Goal: Information Seeking & Learning: Learn about a topic

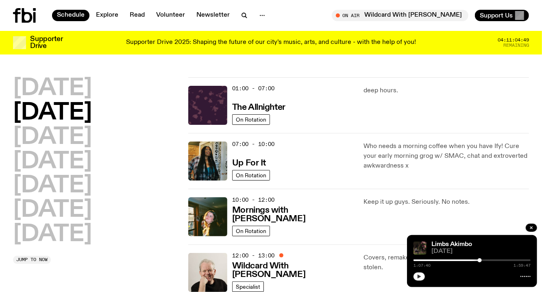
click at [419, 277] on icon "button" at bounding box center [419, 276] width 4 height 4
click at [422, 275] on button "button" at bounding box center [418, 276] width 11 height 8
drag, startPoint x: 481, startPoint y: 258, endPoint x: 485, endPoint y: 259, distance: 4.9
click at [485, 259] on div "1:09:14 1:59:47" at bounding box center [471, 263] width 117 height 10
click at [487, 259] on div "1:09:14 1:59:47" at bounding box center [471, 263] width 117 height 10
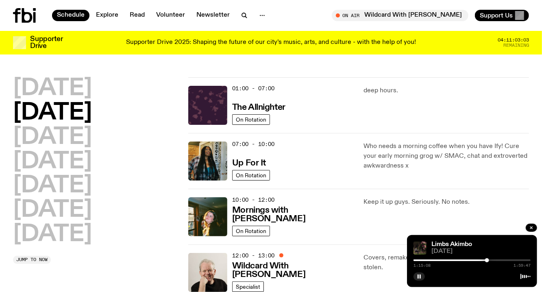
drag, startPoint x: 483, startPoint y: 259, endPoint x: 487, endPoint y: 260, distance: 4.9
click at [487, 260] on div at bounding box center [487, 260] width 4 height 4
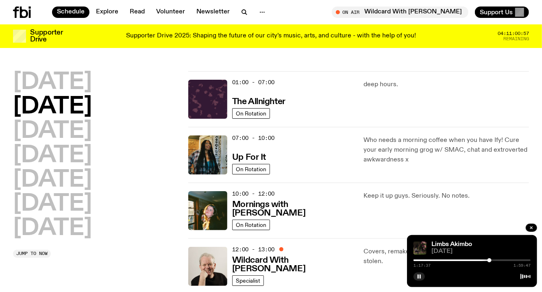
scroll to position [276, 0]
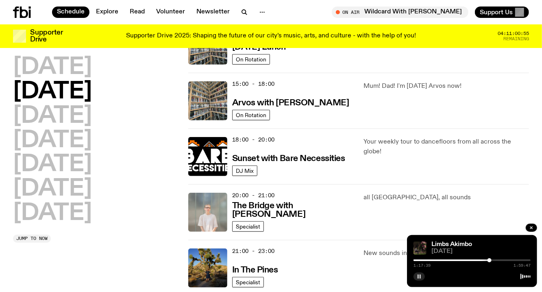
click at [420, 276] on rect "button" at bounding box center [420, 276] width 1 height 4
click at [420, 276] on icon "button" at bounding box center [419, 276] width 4 height 4
click at [417, 280] on button "button" at bounding box center [418, 276] width 11 height 8
drag, startPoint x: 498, startPoint y: 259, endPoint x: 477, endPoint y: 259, distance: 20.7
click at [477, 259] on div at bounding box center [477, 260] width 4 height 4
